Goal: Task Accomplishment & Management: Use online tool/utility

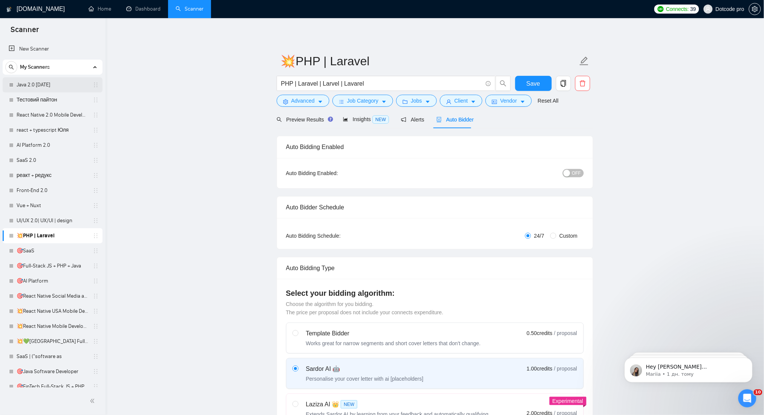
click at [41, 85] on link "Java 2.0 [DATE]" at bounding box center [53, 84] width 72 height 15
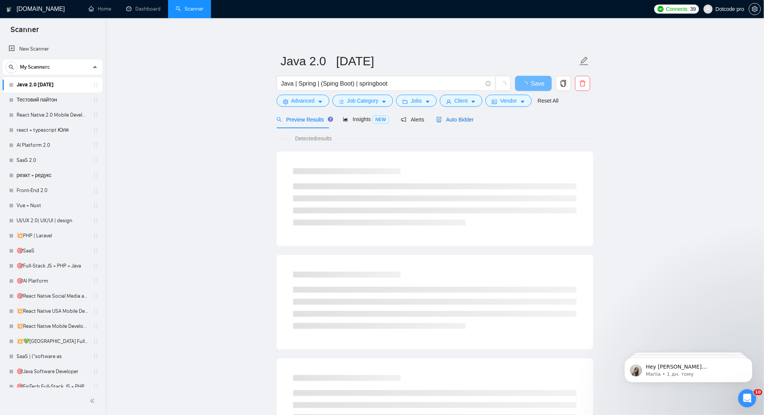
click at [456, 122] on div "Auto Bidder" at bounding box center [454, 119] width 37 height 8
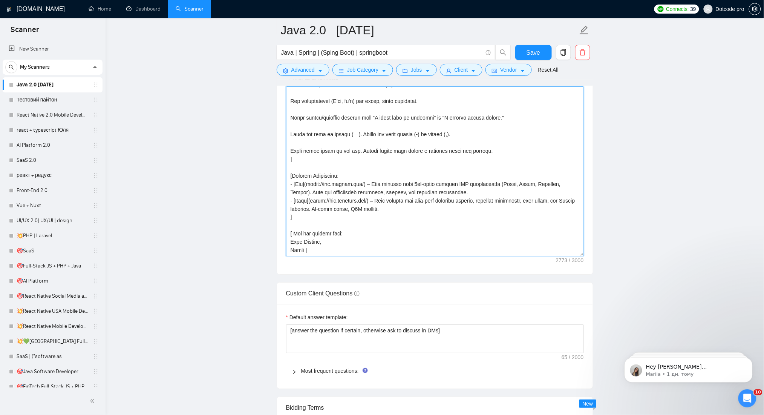
scroll to position [848, 0]
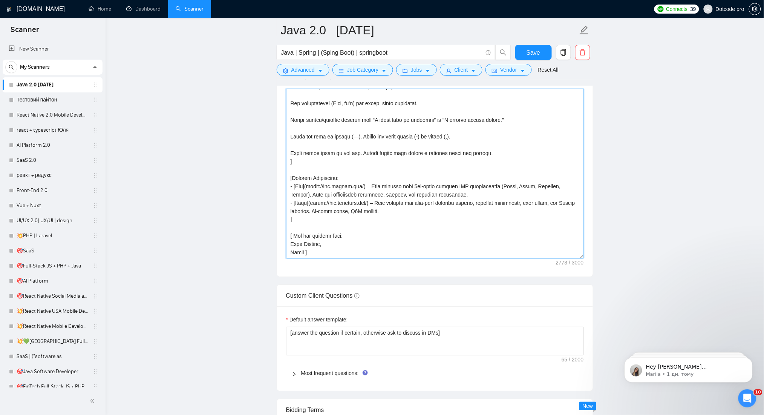
drag, startPoint x: 289, startPoint y: 317, endPoint x: 367, endPoint y: 259, distance: 97.0
click at [367, 259] on div "Cover letter template:" at bounding box center [435, 172] width 316 height 208
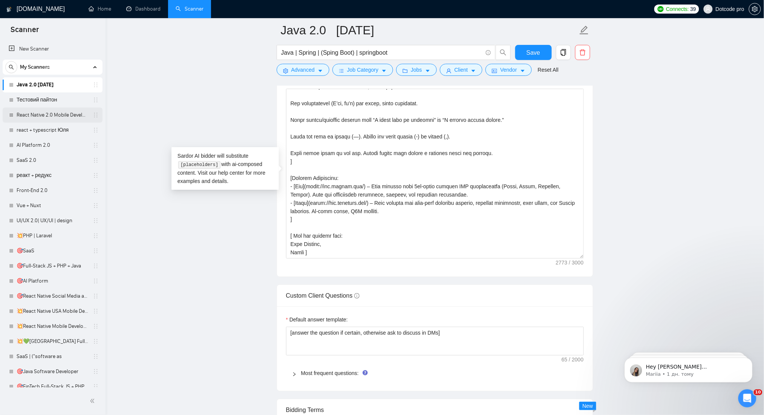
drag, startPoint x: 47, startPoint y: 112, endPoint x: 49, endPoint y: 116, distance: 4.7
click at [47, 112] on link "React Native 2.0 Mobile Development" at bounding box center [53, 114] width 72 height 15
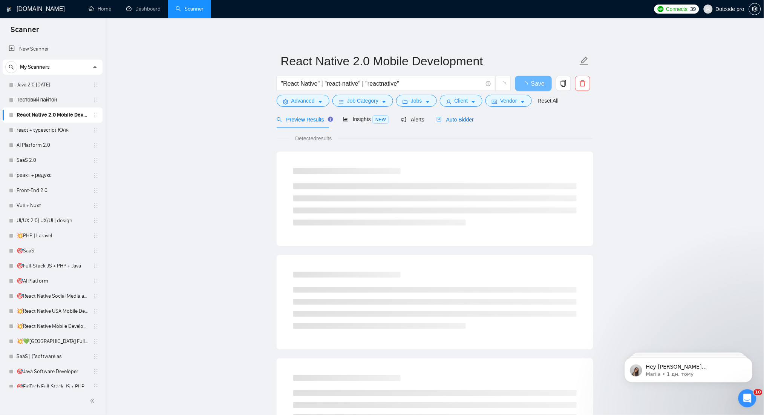
click at [463, 117] on span "Auto Bidder" at bounding box center [454, 119] width 37 height 6
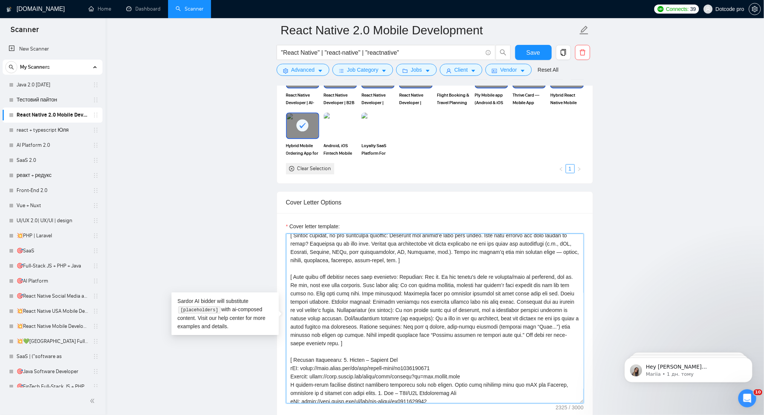
scroll to position [99, 0]
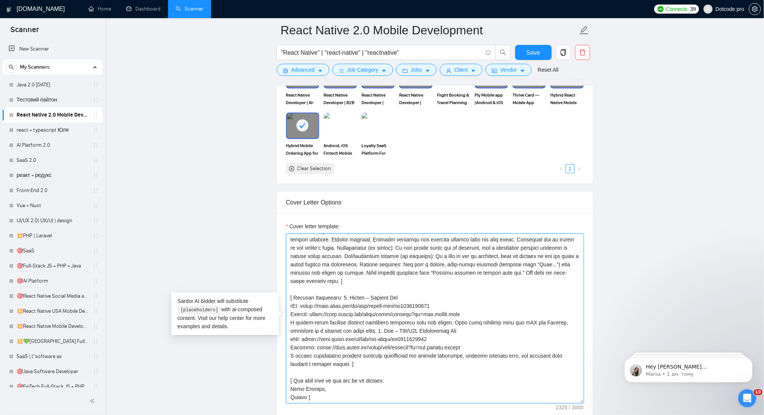
drag, startPoint x: 290, startPoint y: 241, endPoint x: 402, endPoint y: 396, distance: 191.3
click at [402, 396] on textarea "Cover letter template:" at bounding box center [435, 318] width 298 height 170
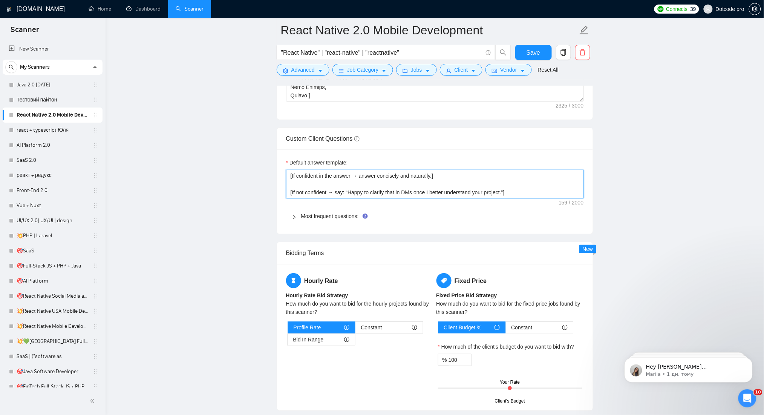
click at [383, 183] on textarea "[If confident in the answer → answer concisely and naturally.] [If not confiden…" at bounding box center [435, 184] width 298 height 29
drag, startPoint x: 525, startPoint y: 191, endPoint x: 279, endPoint y: 170, distance: 247.7
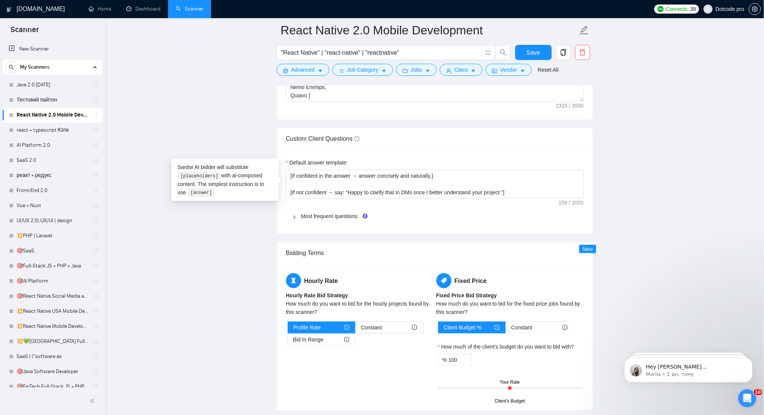
click at [211, 245] on main "React Native 2.0 Mobile Development "React Native" | "react-native" | "reactnat…" at bounding box center [435, 9] width 634 height 2068
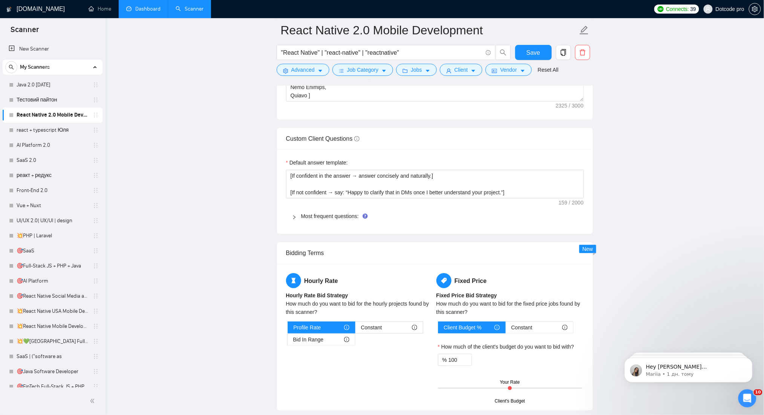
click at [126, 6] on link "Dashboard" at bounding box center [143, 9] width 34 height 6
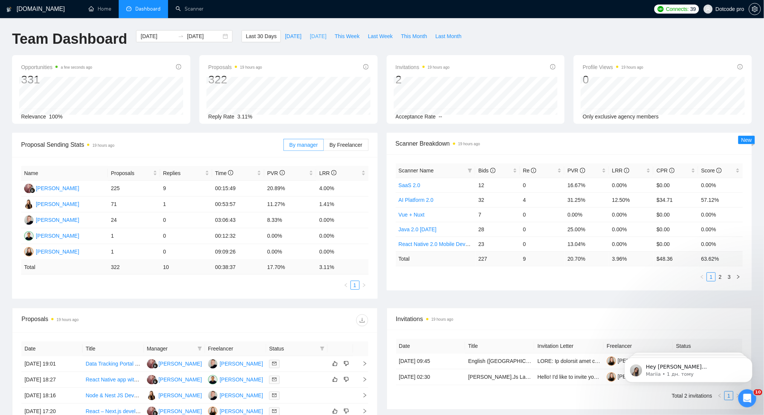
click at [310, 33] on span "[DATE]" at bounding box center [318, 36] width 17 height 8
type input "[DATE]"
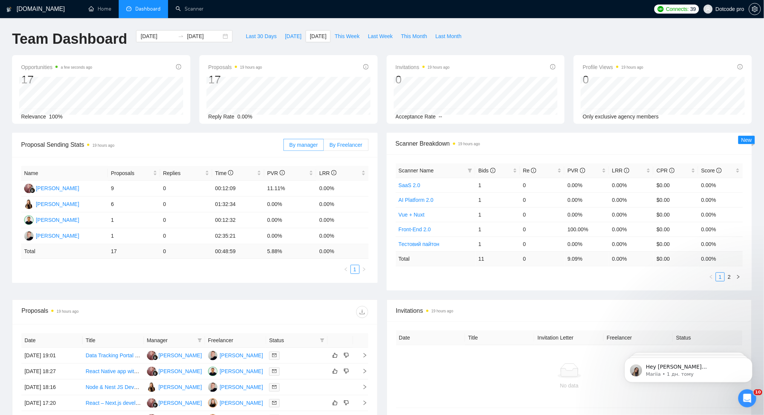
click at [347, 148] on label "By Freelancer" at bounding box center [346, 145] width 44 height 12
click at [324, 147] on input "By Freelancer" at bounding box center [324, 147] width 0 height 0
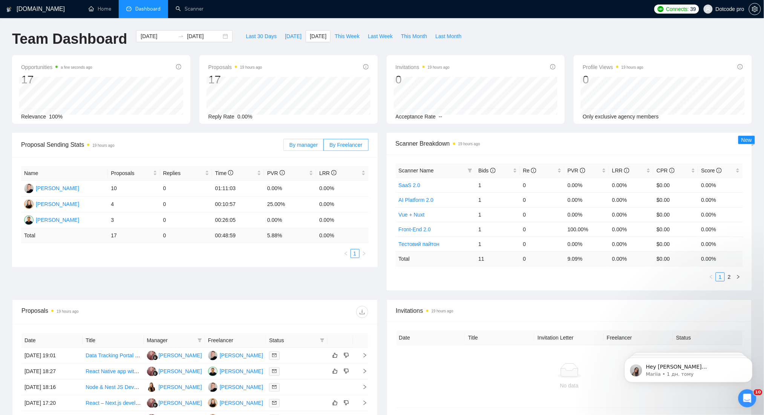
click at [312, 148] on label "By manager" at bounding box center [303, 145] width 40 height 12
click at [284, 147] on input "By manager" at bounding box center [284, 147] width 0 height 0
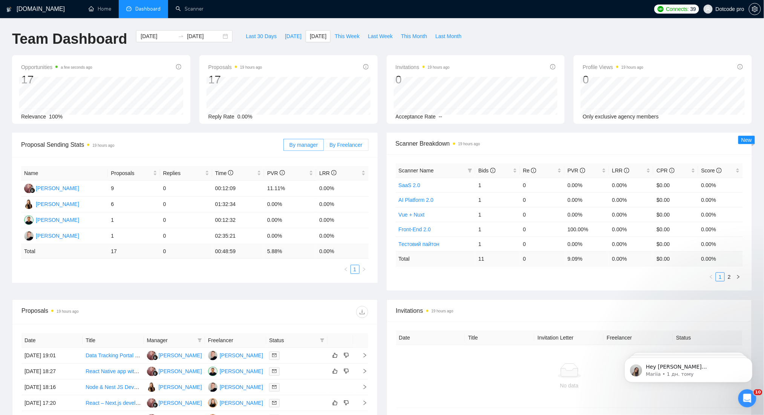
click at [346, 144] on span "By Freelancer" at bounding box center [345, 145] width 33 height 6
click at [324, 147] on input "By Freelancer" at bounding box center [324, 147] width 0 height 0
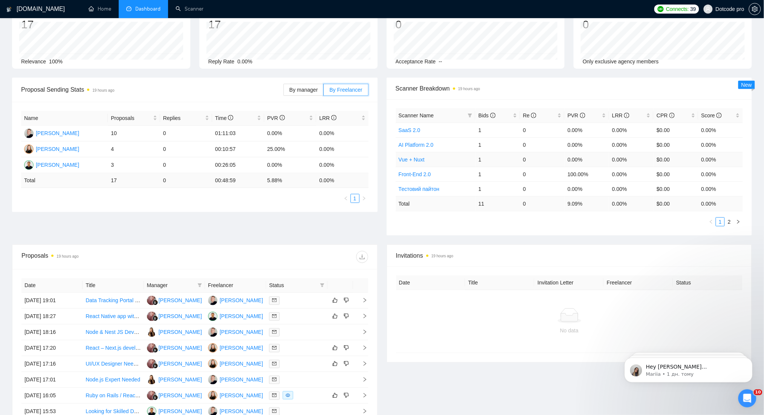
scroll to position [151, 0]
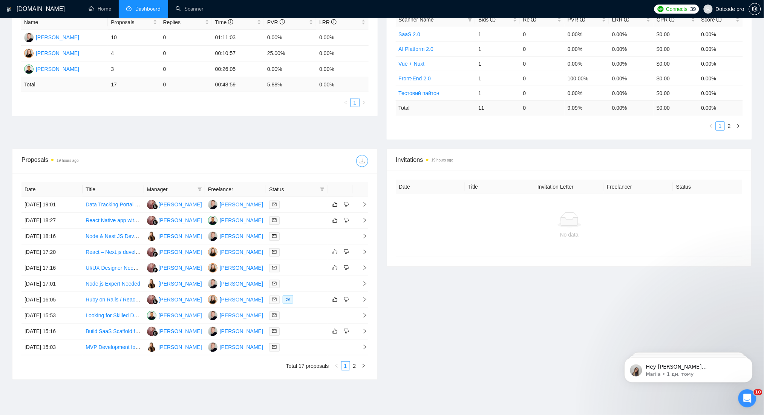
click at [366, 164] on span "download" at bounding box center [362, 161] width 11 height 6
